Goal: Navigation & Orientation: Go to known website

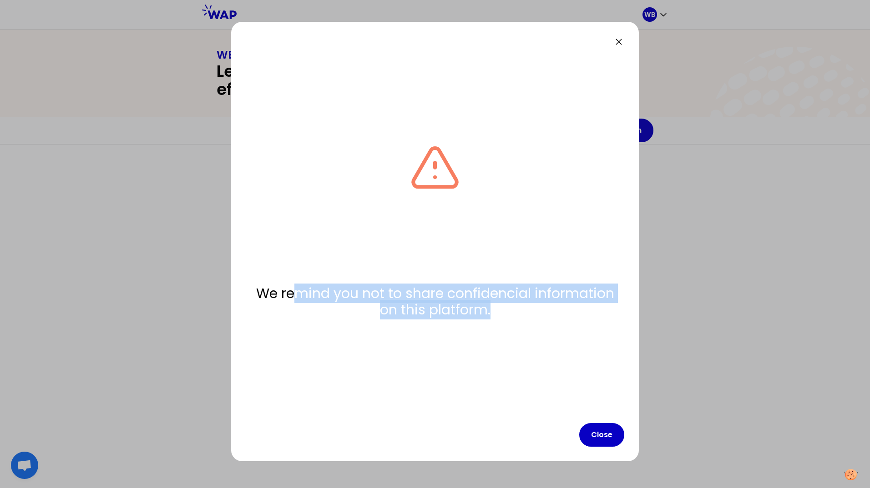
drag, startPoint x: 295, startPoint y: 295, endPoint x: 611, endPoint y: 311, distance: 317.0
click at [611, 311] on p "We remind you not to share confidencial information on this platform." at bounding box center [435, 302] width 378 height 33
click at [609, 436] on button "Close" at bounding box center [601, 435] width 45 height 24
